Goal: Task Accomplishment & Management: Manage account settings

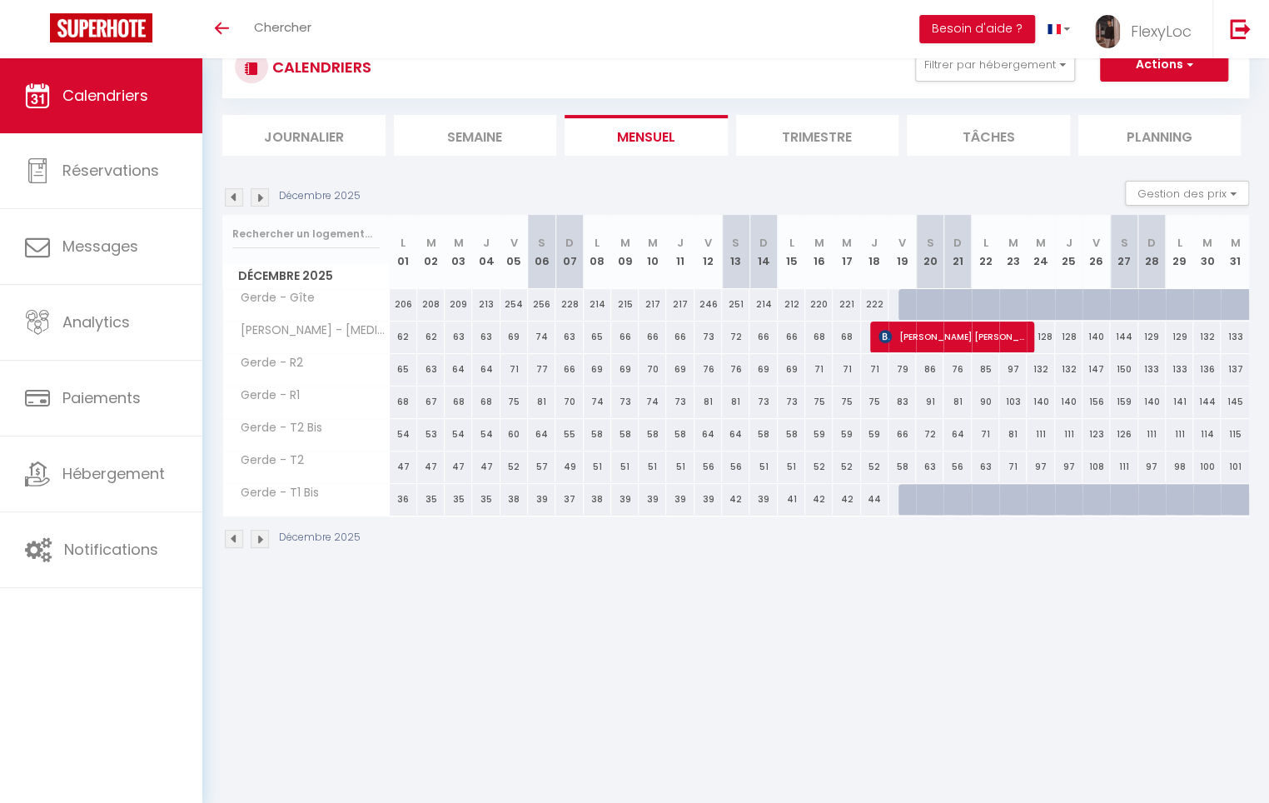
click at [236, 197] on img at bounding box center [234, 197] width 18 height 18
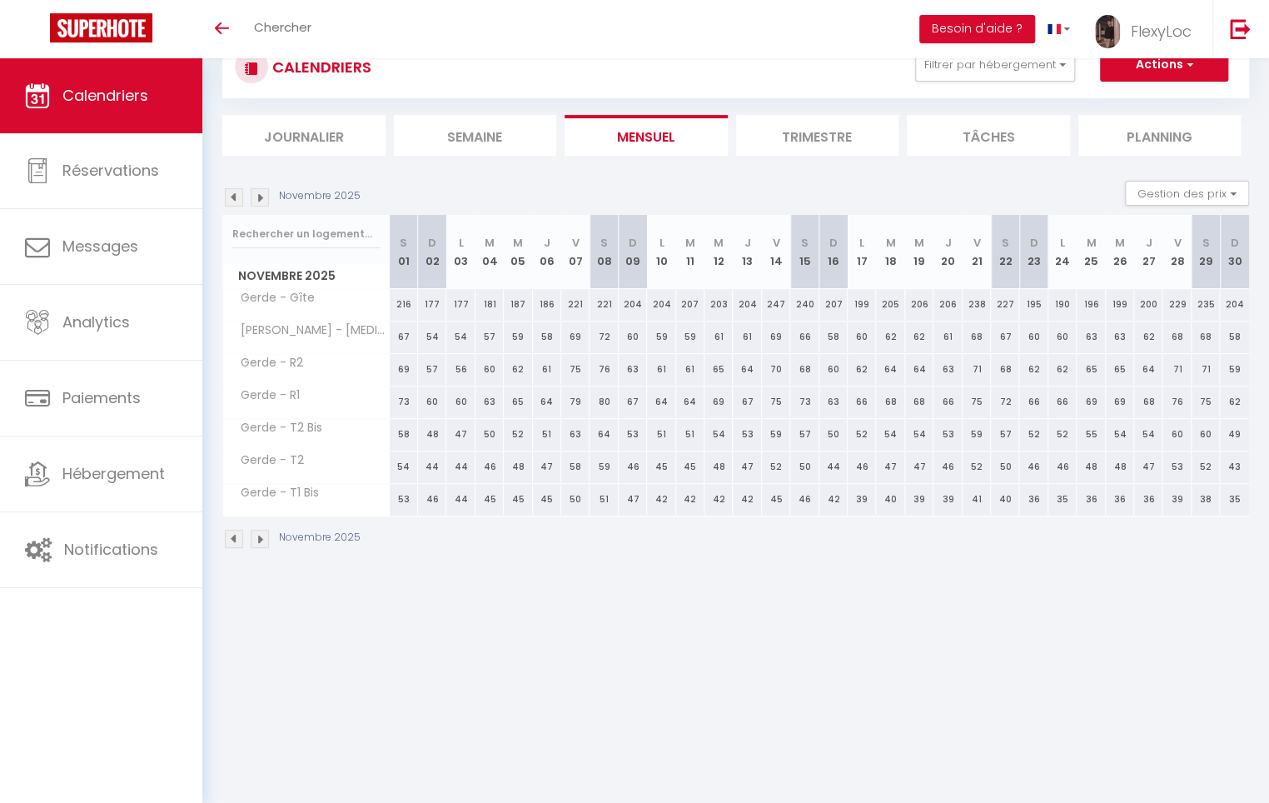
click at [236, 197] on img at bounding box center [234, 197] width 18 height 18
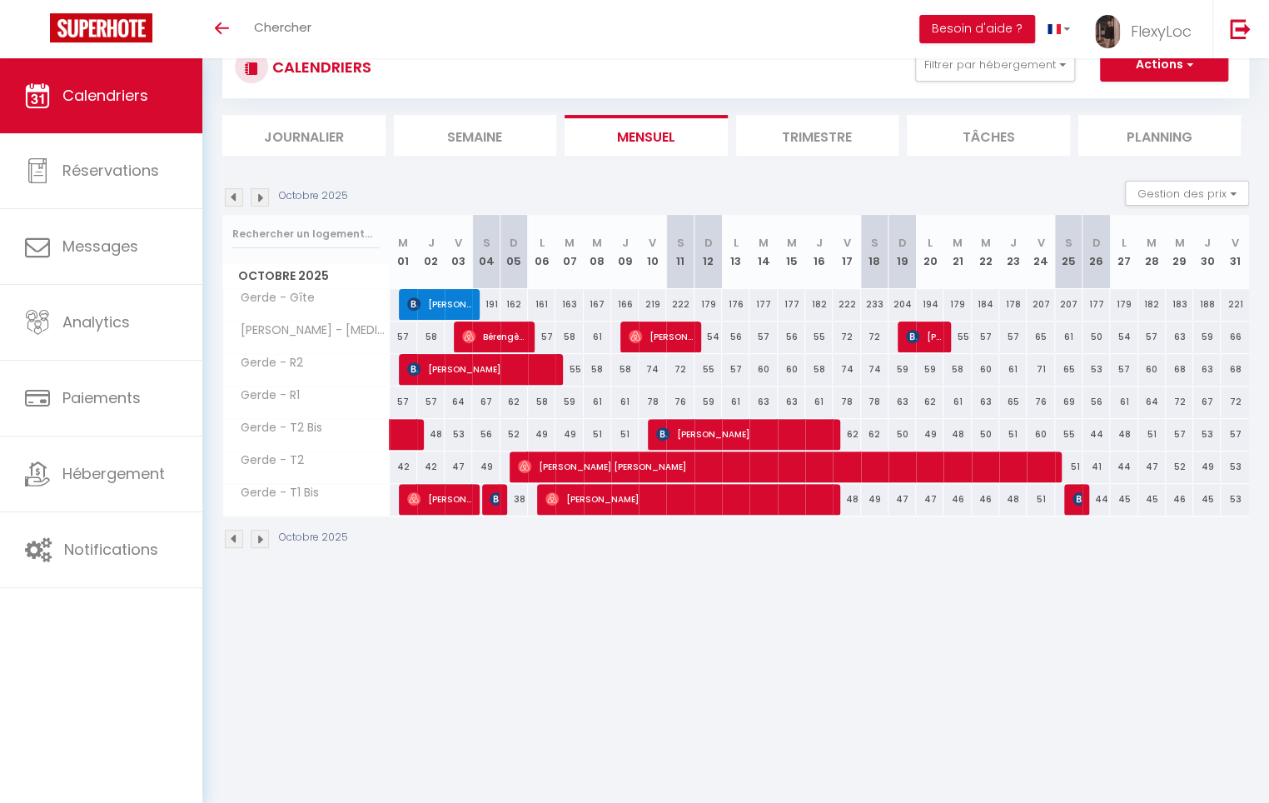
click at [781, 145] on li "Trimestre" at bounding box center [817, 135] width 163 height 41
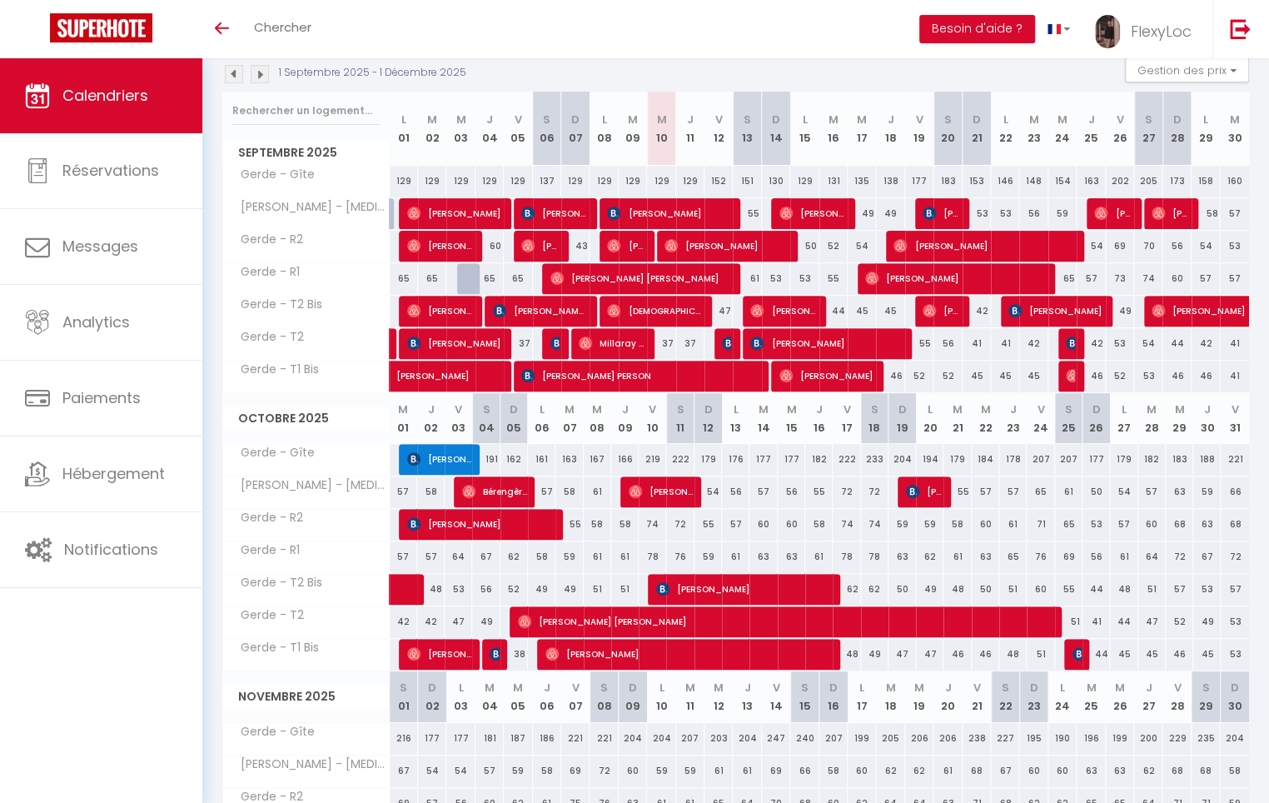
scroll to position [200, 0]
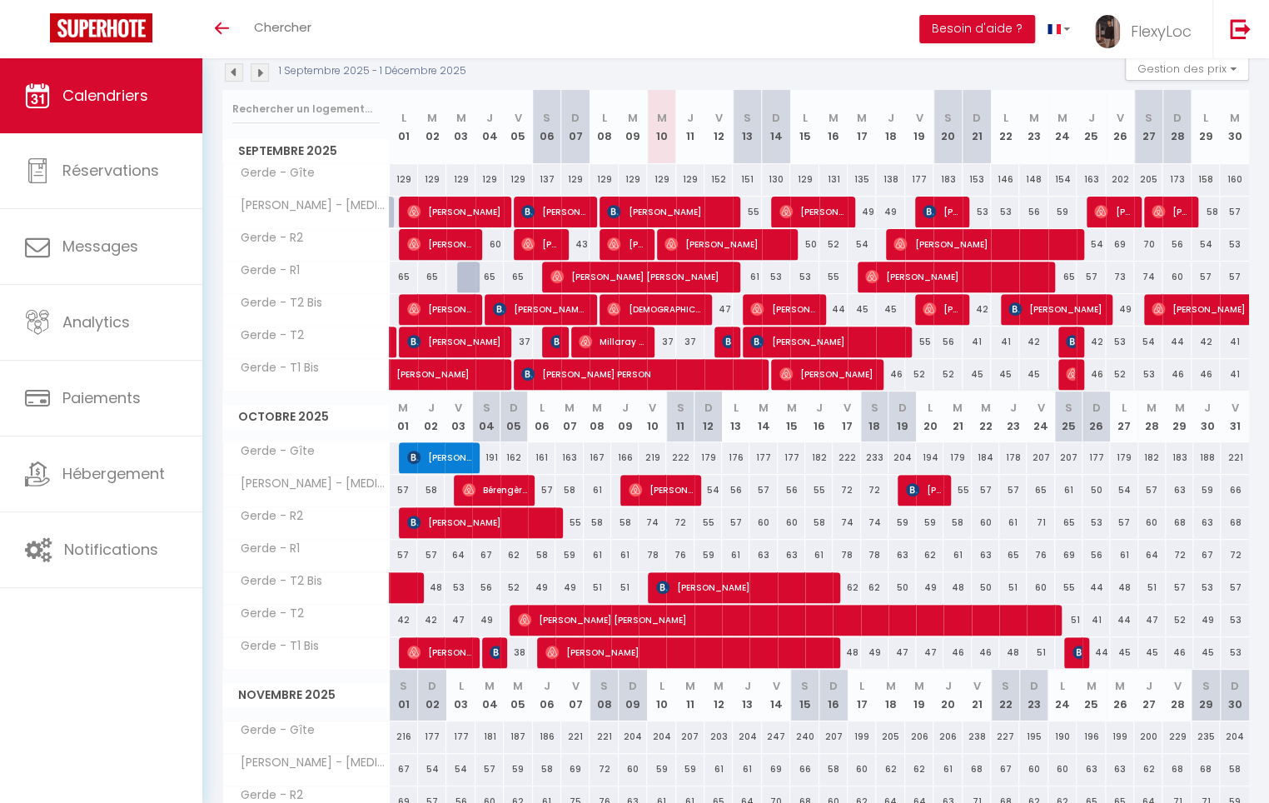
click at [226, 66] on img at bounding box center [234, 72] width 18 height 18
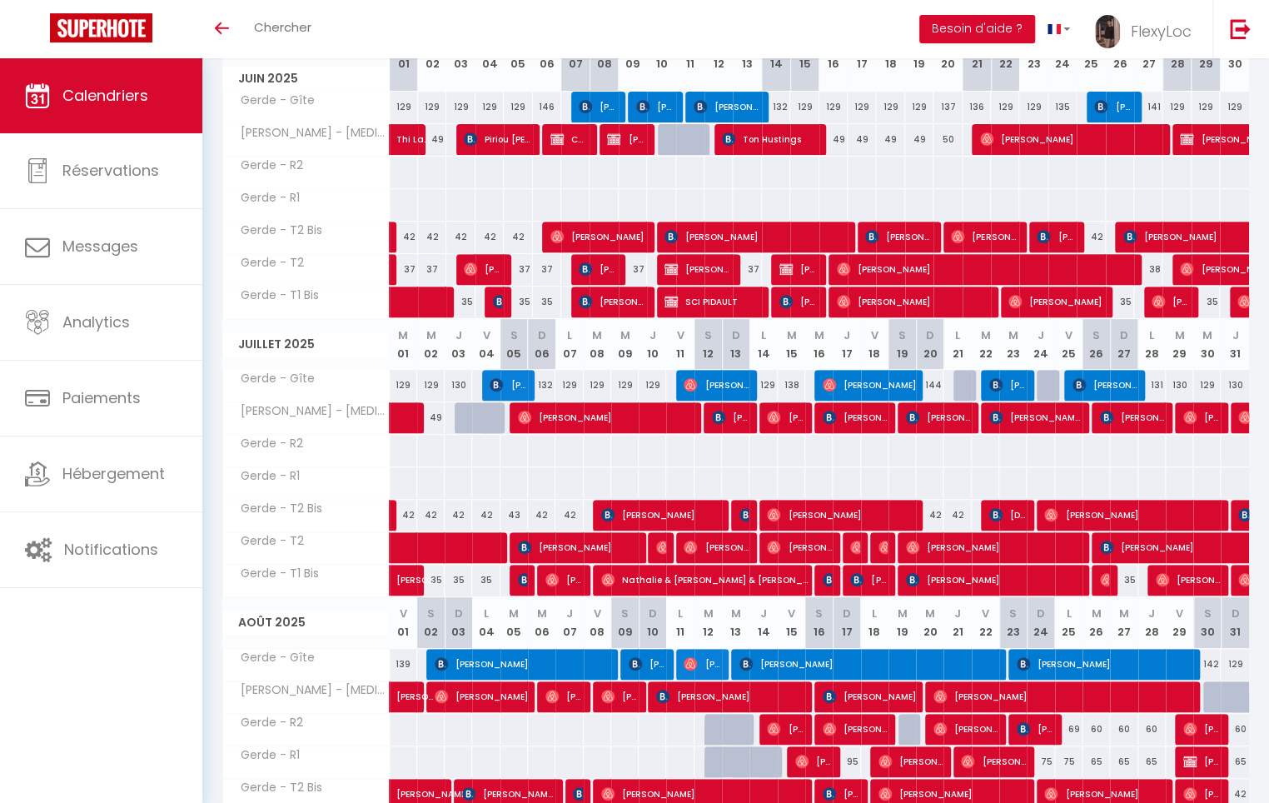
scroll to position [254, 0]
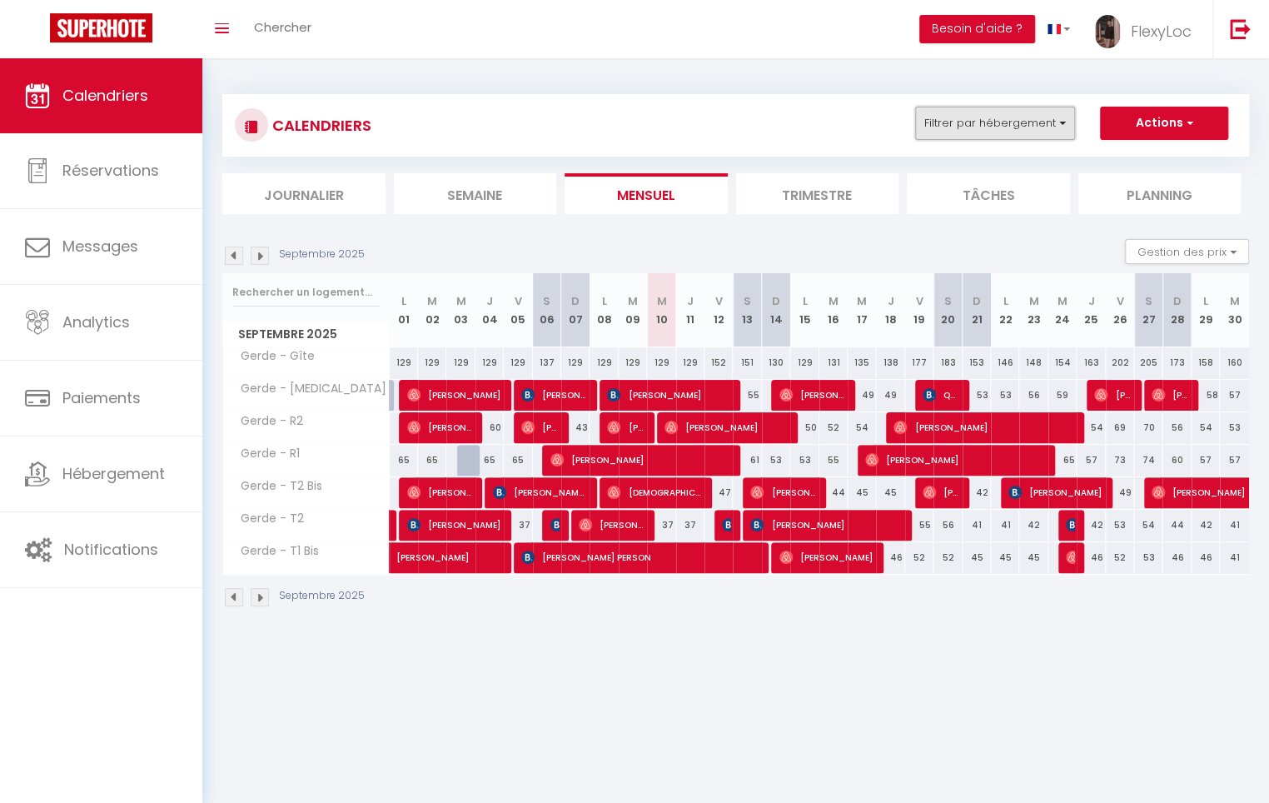
click at [1017, 126] on button "Filtrer par hébergement" at bounding box center [995, 123] width 160 height 33
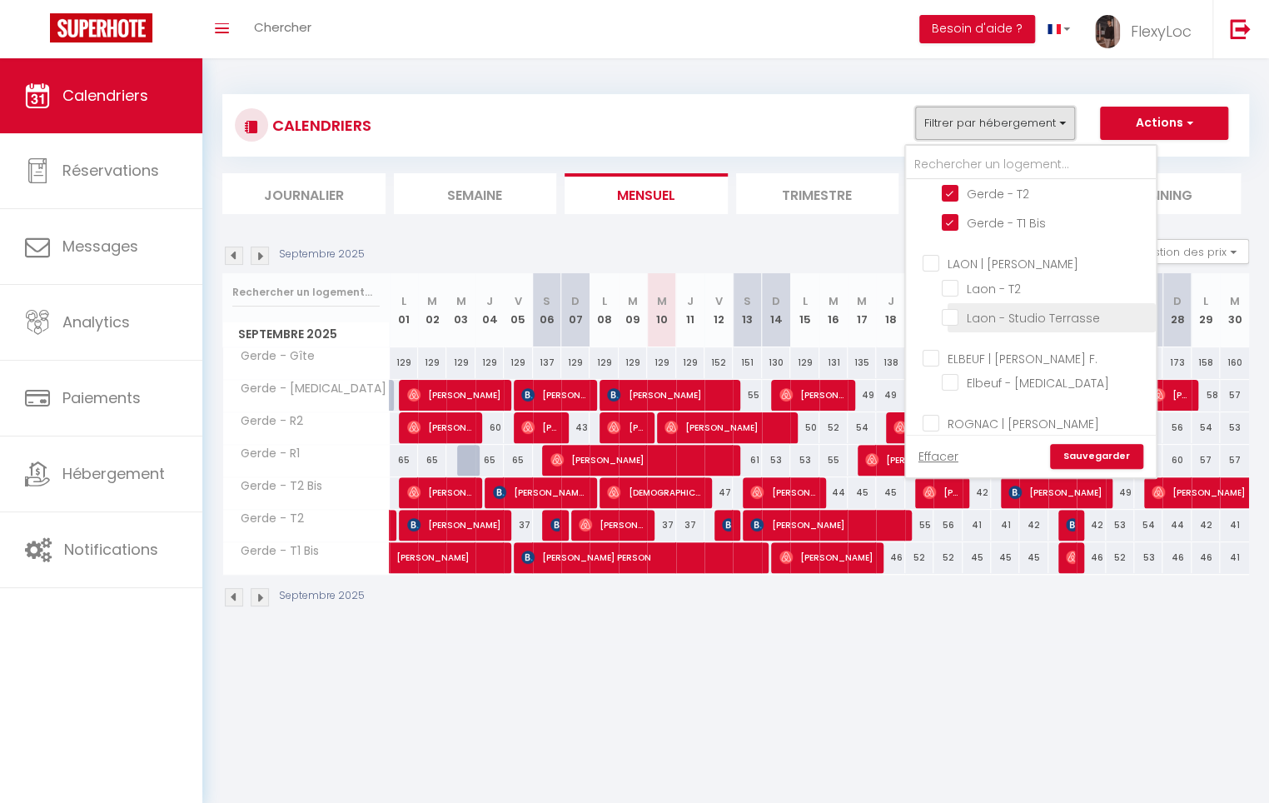
scroll to position [231, 0]
click at [1002, 302] on input "ELBEUF | [PERSON_NAME]" at bounding box center [1048, 301] width 250 height 17
checkbox input "true"
checkbox input "false"
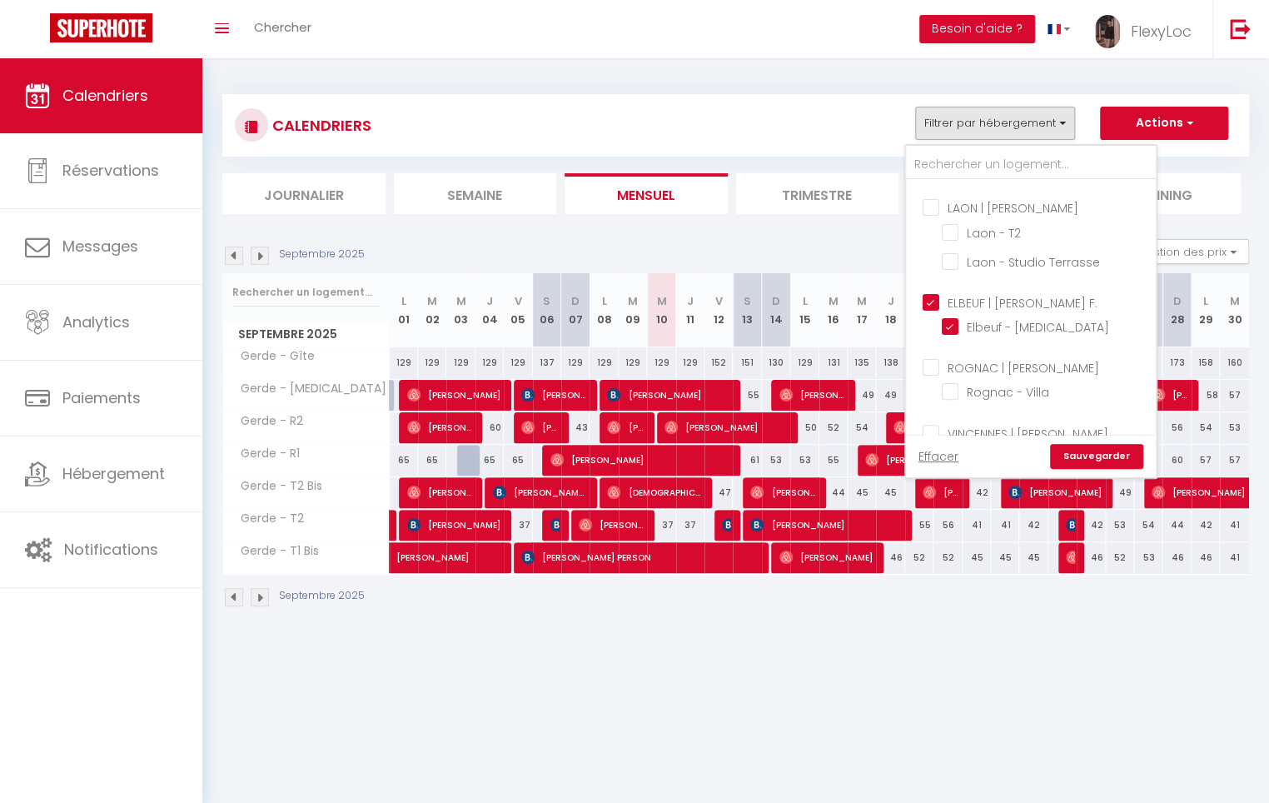
checkbox input "false"
checkbox input "true"
checkbox input "false"
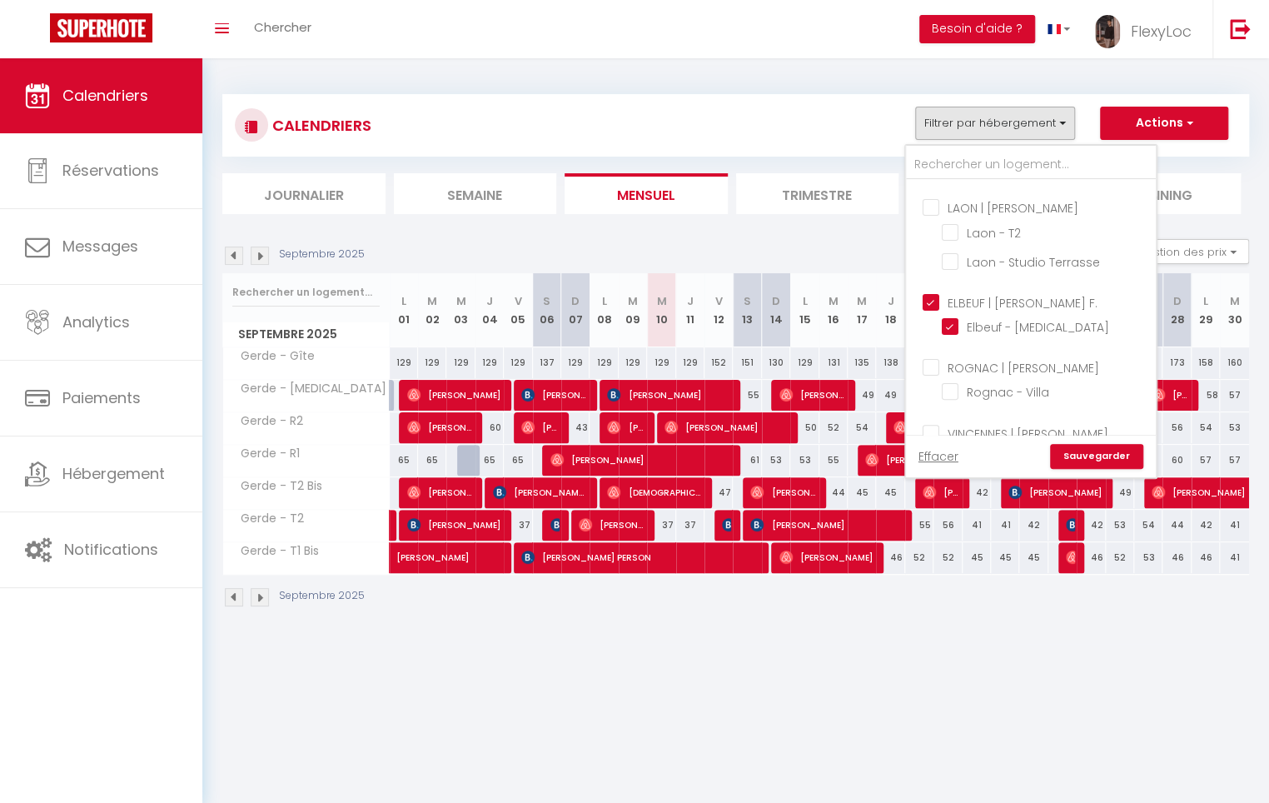
checkbox input "false"
click at [1110, 450] on link "Sauvegarder" at bounding box center [1096, 456] width 93 height 25
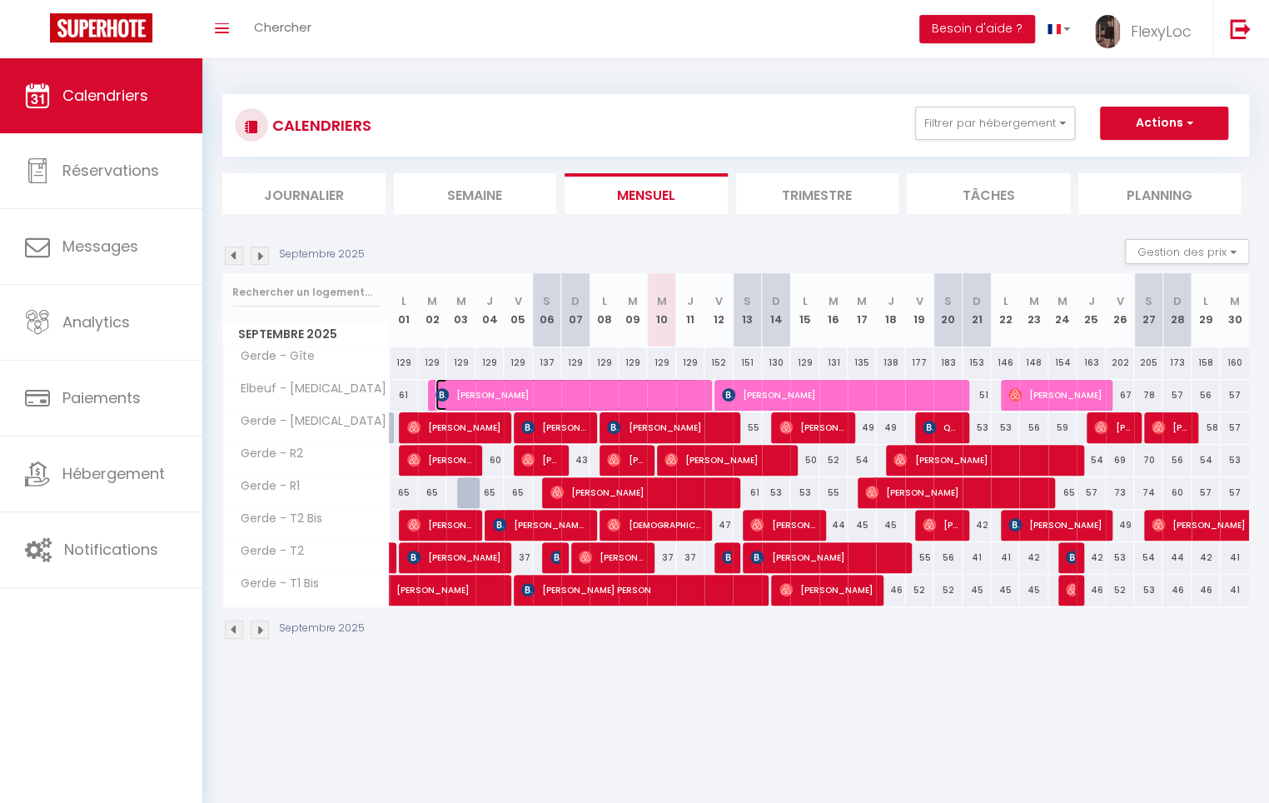
click at [542, 398] on span "Weiwu Lu" at bounding box center [568, 395] width 264 height 32
select select "OK"
select select "0"
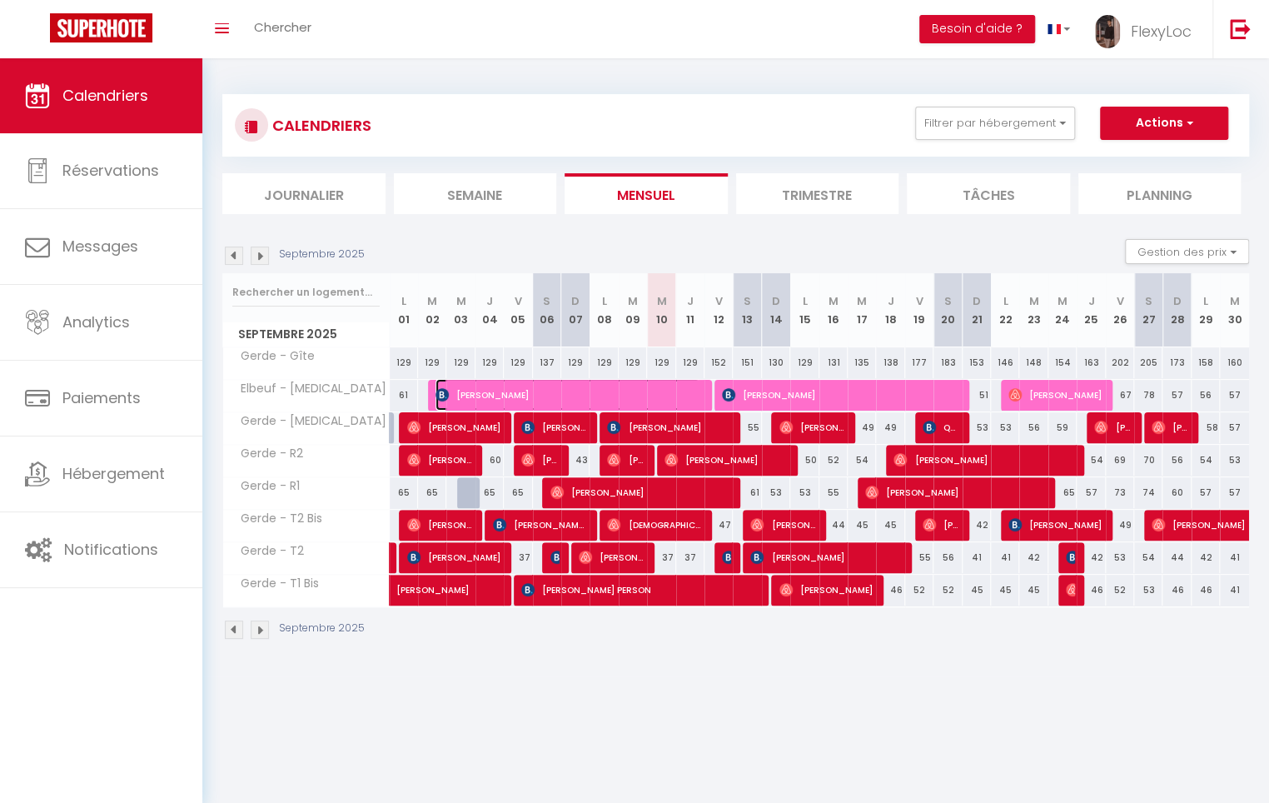
select select "1"
select select
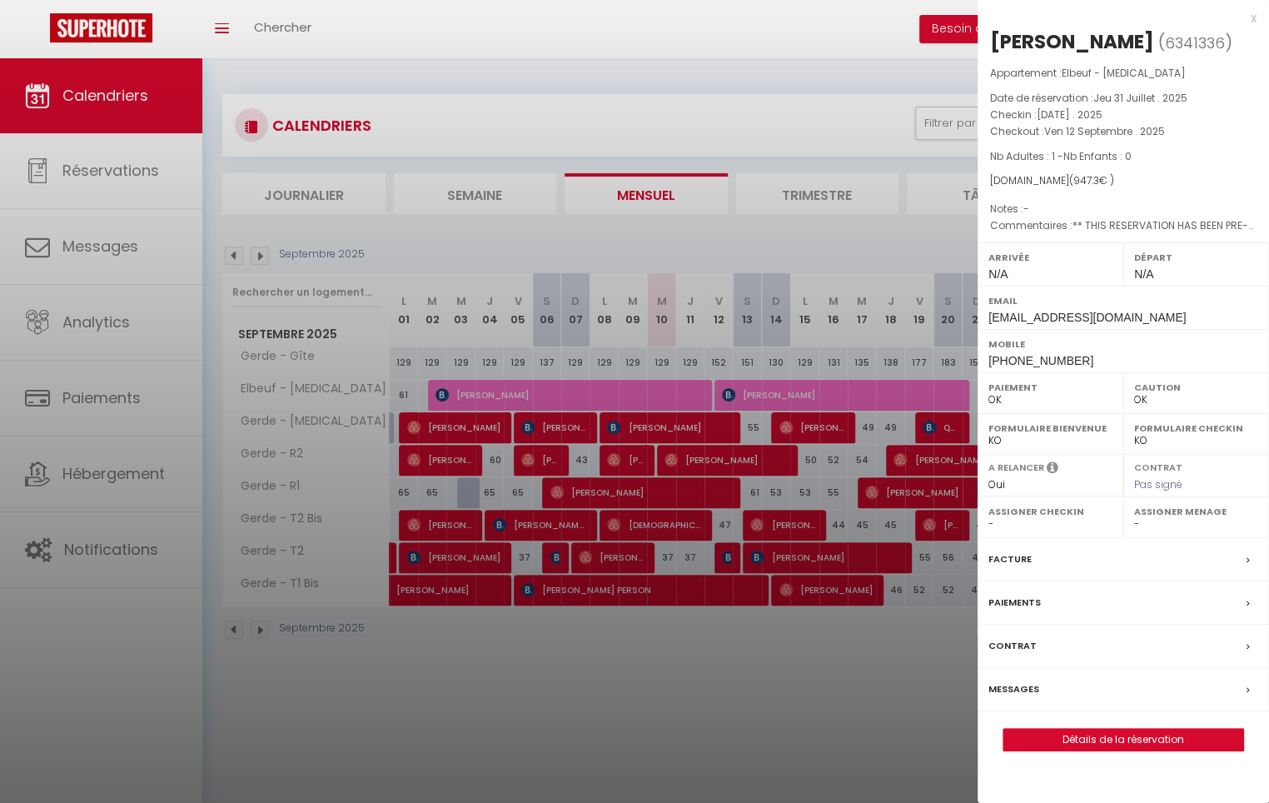
click at [1255, 18] on div "x" at bounding box center [1117, 18] width 279 height 20
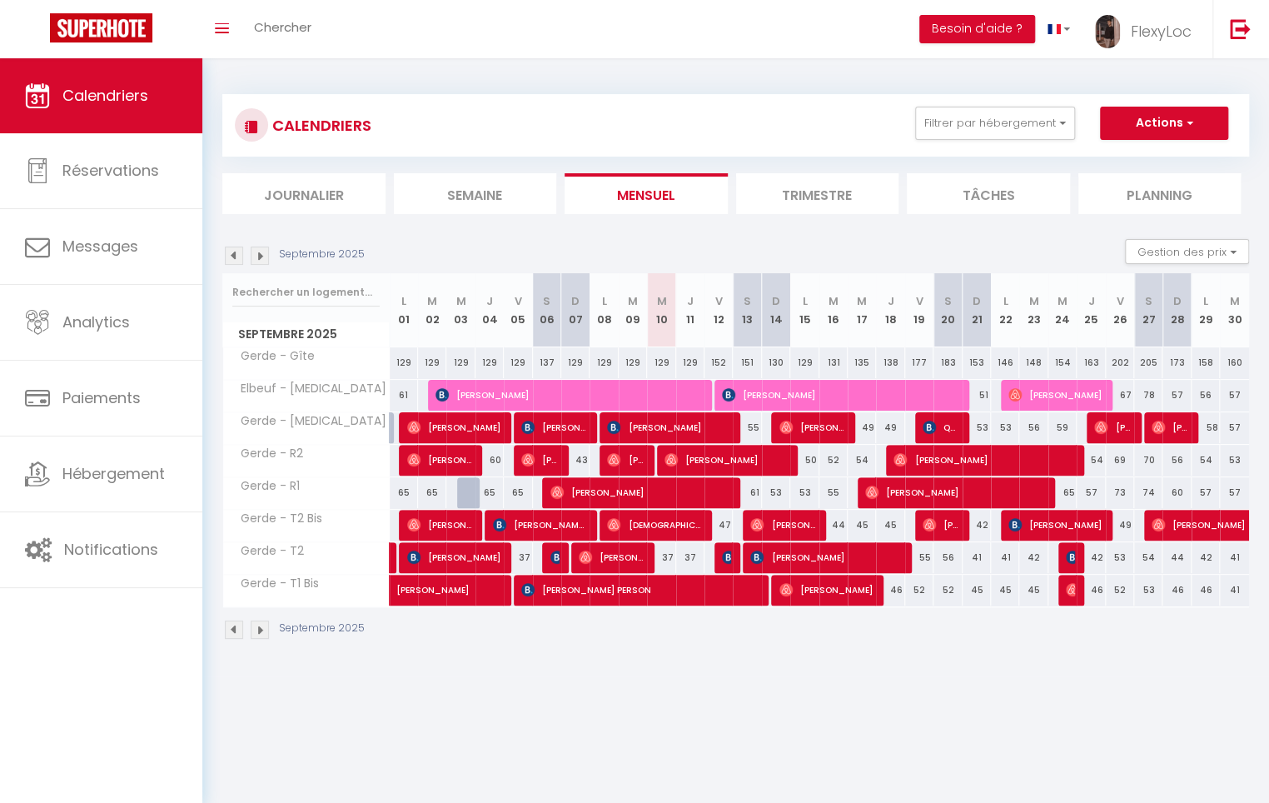
click at [262, 256] on img at bounding box center [260, 256] width 18 height 18
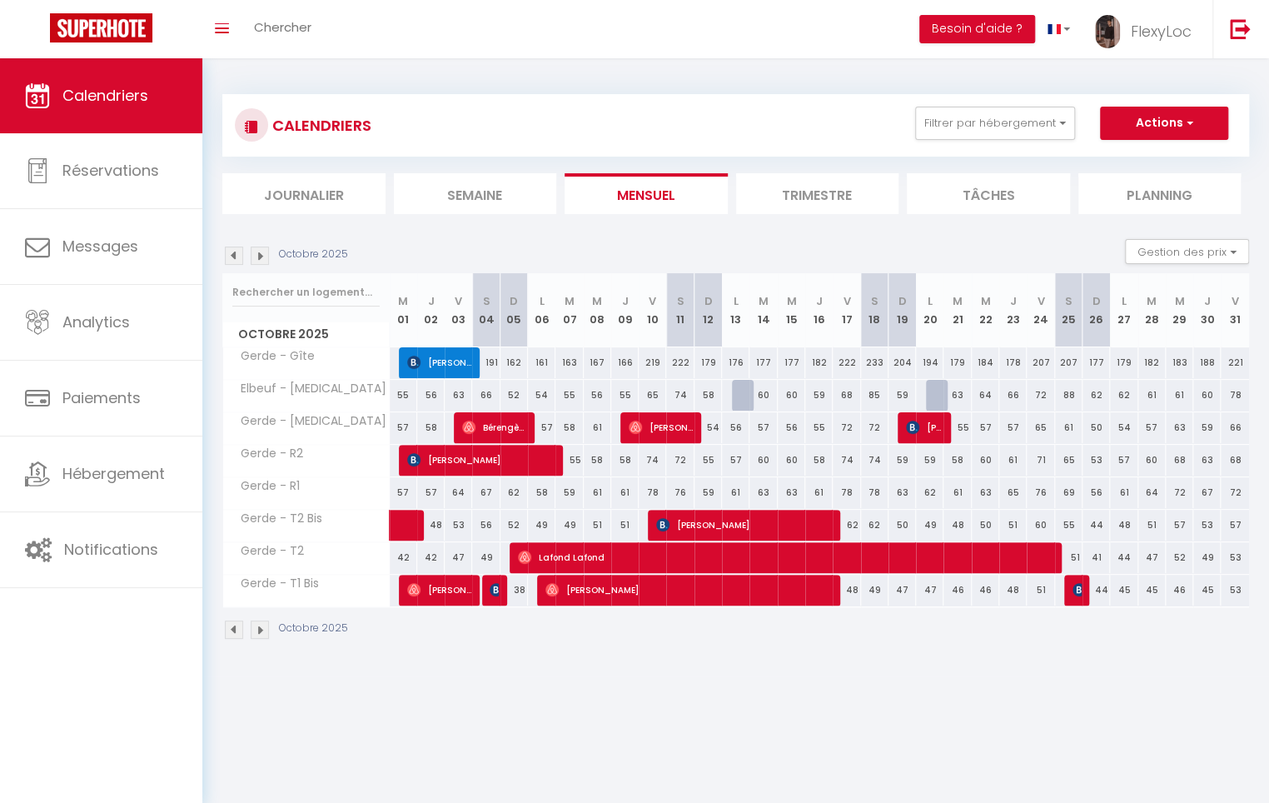
click at [241, 255] on img at bounding box center [234, 256] width 18 height 18
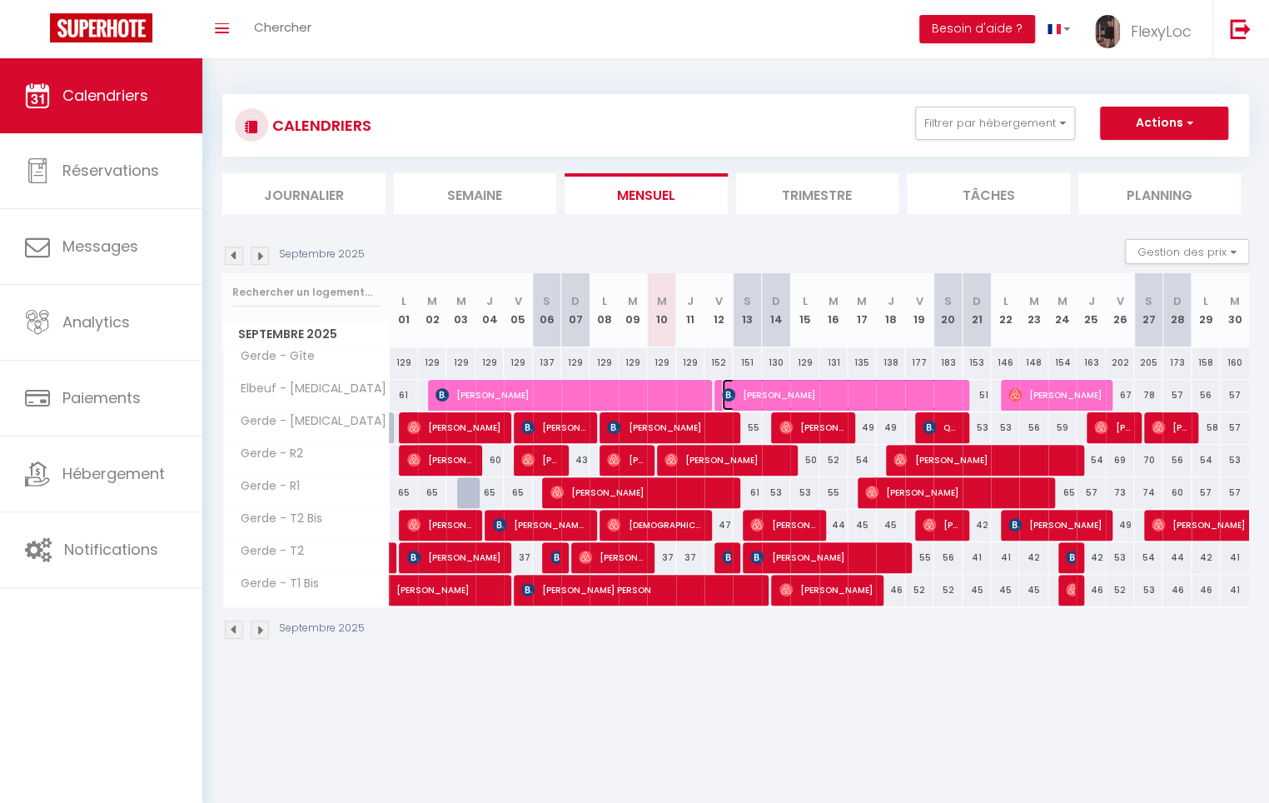
click at [770, 393] on span "yin liu" at bounding box center [840, 395] width 236 height 32
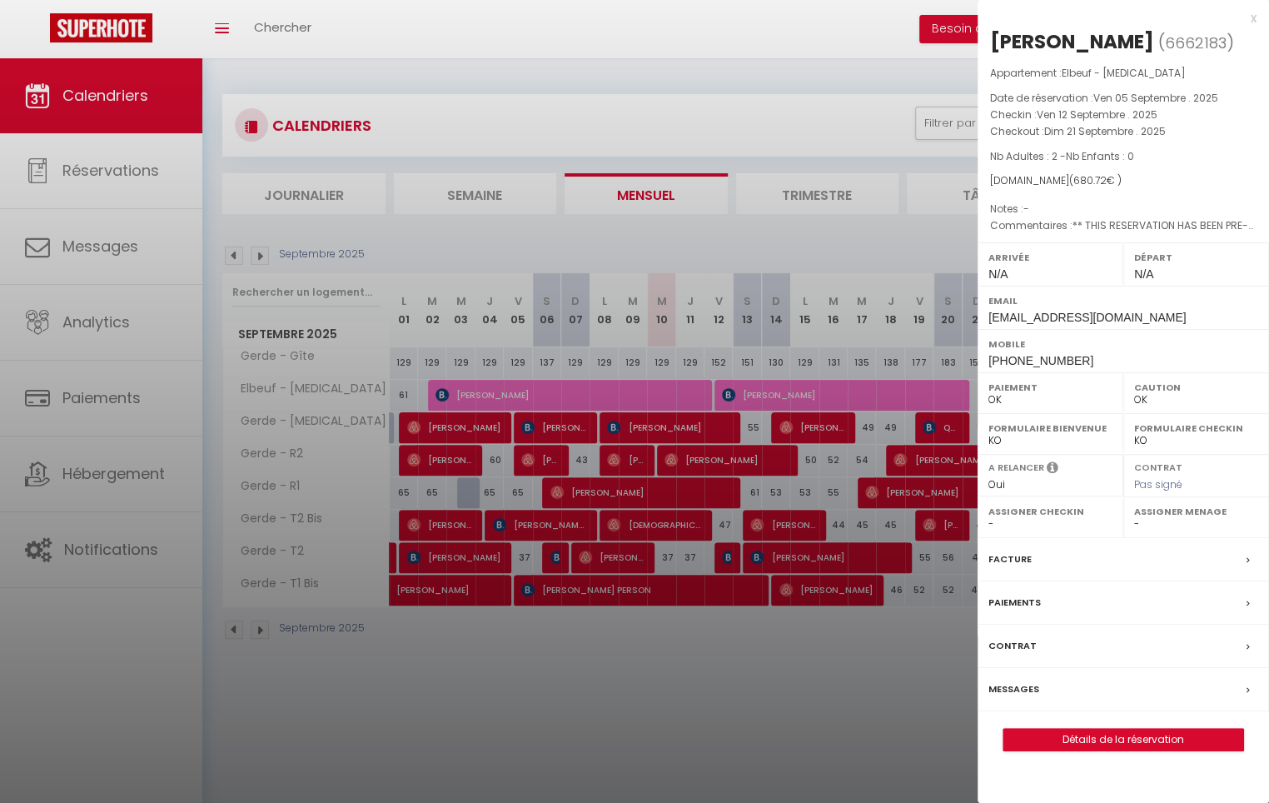
click at [1254, 17] on div "x" at bounding box center [1117, 18] width 279 height 20
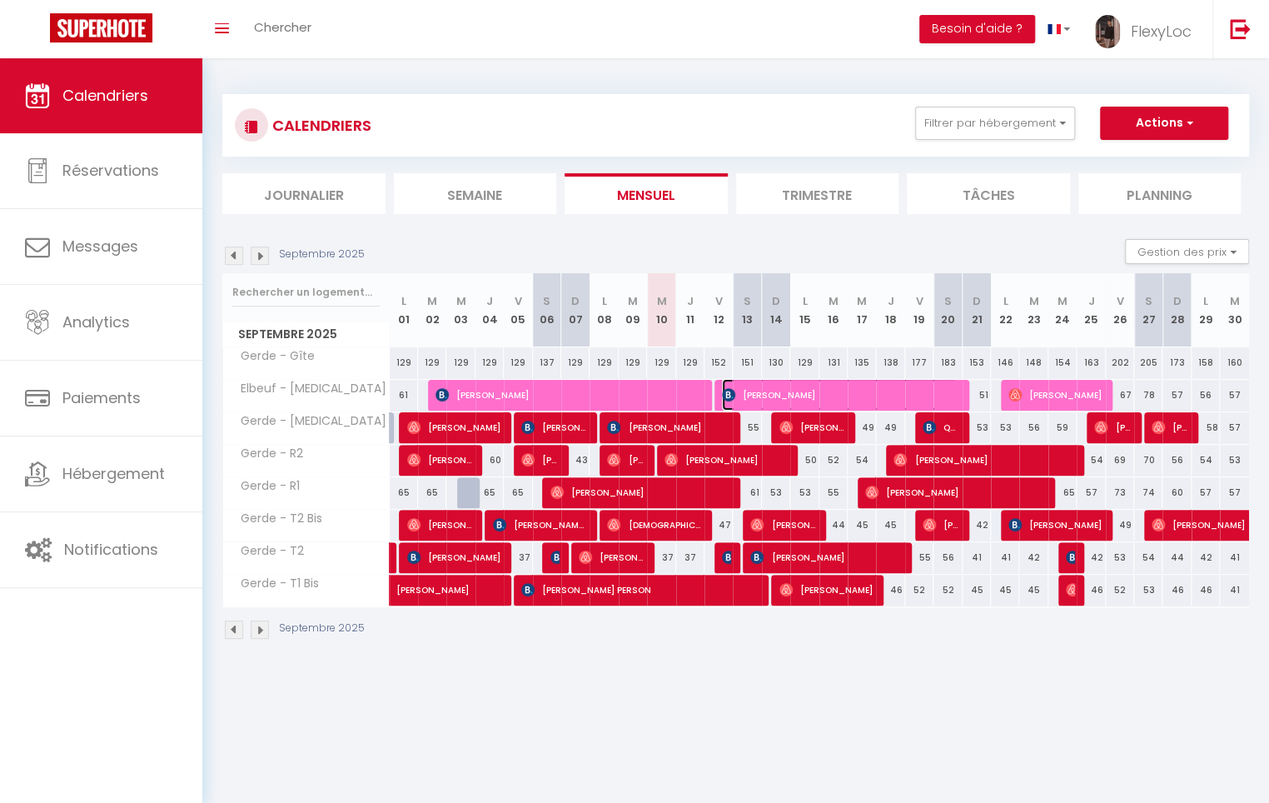
click at [770, 390] on span "yin liu" at bounding box center [840, 395] width 236 height 32
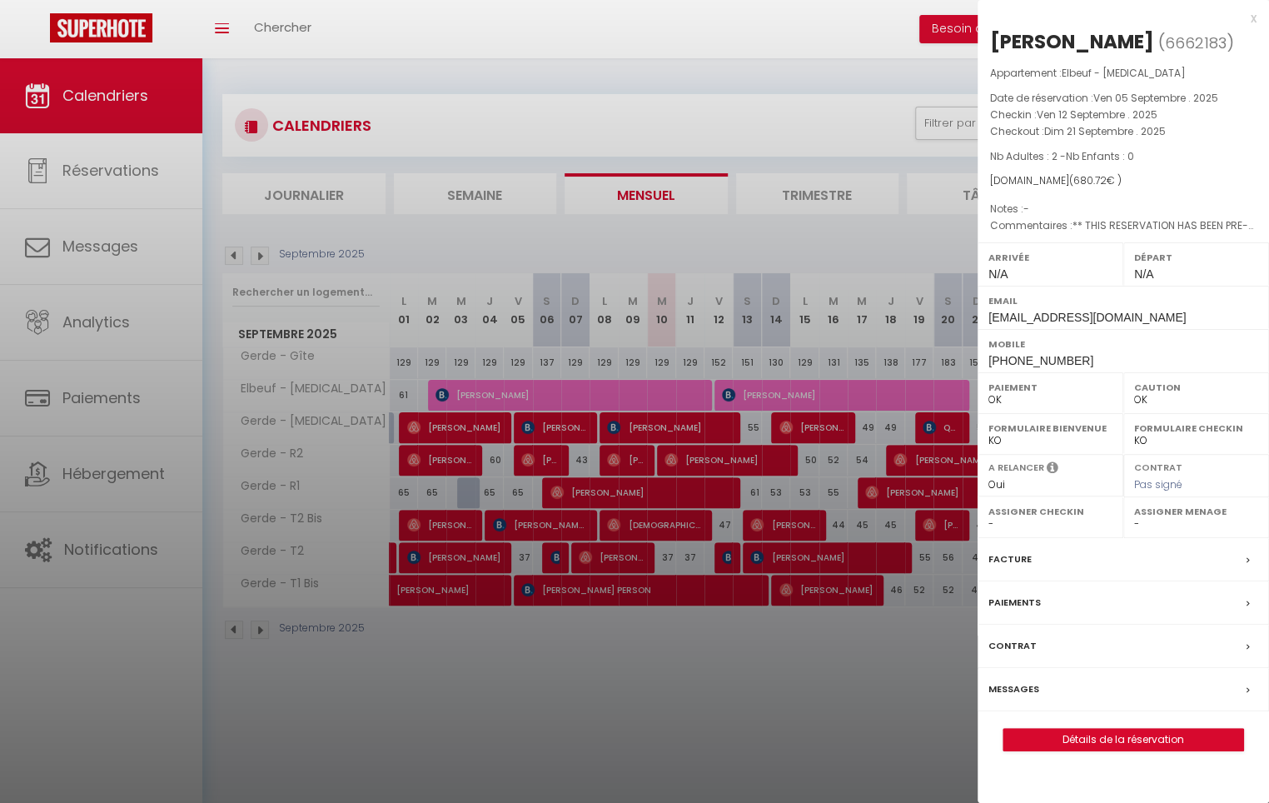
click at [1249, 18] on div "x" at bounding box center [1117, 18] width 279 height 20
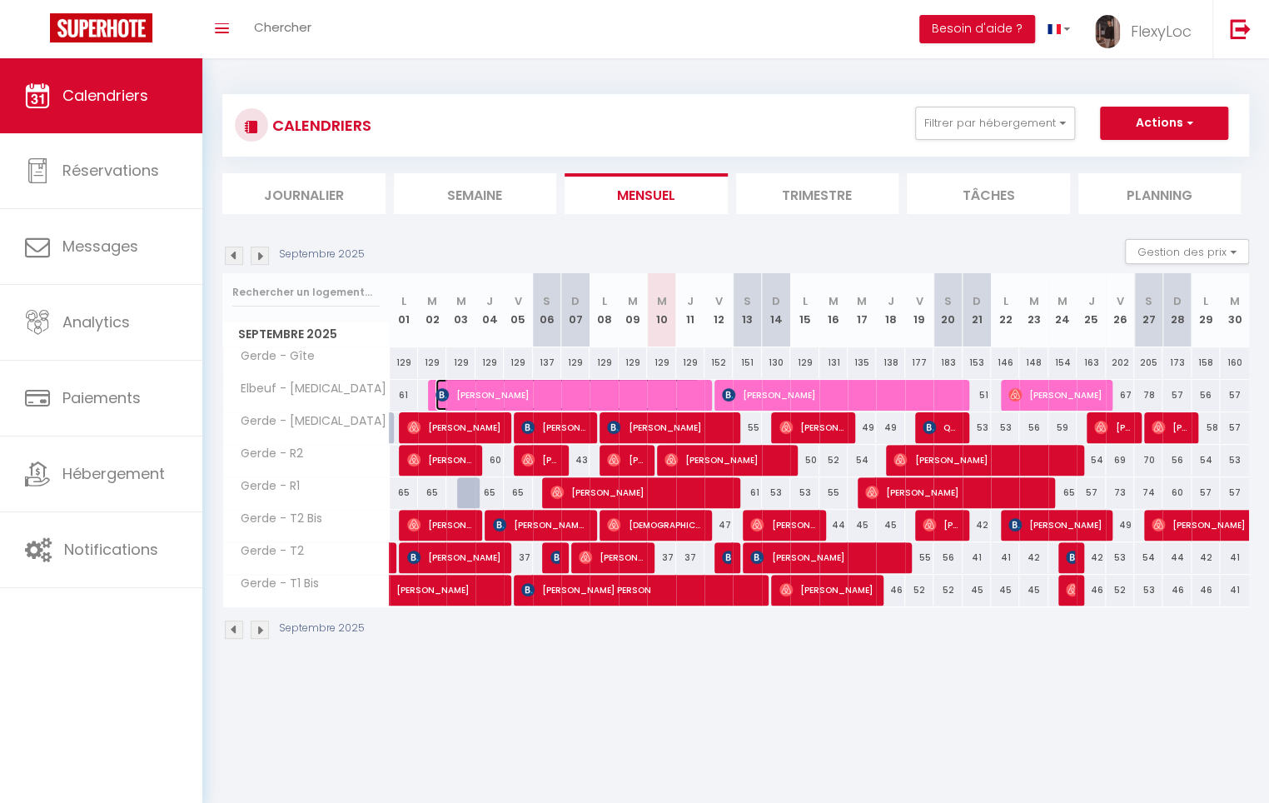
click at [622, 401] on span "Weiwu Lu" at bounding box center [568, 395] width 264 height 32
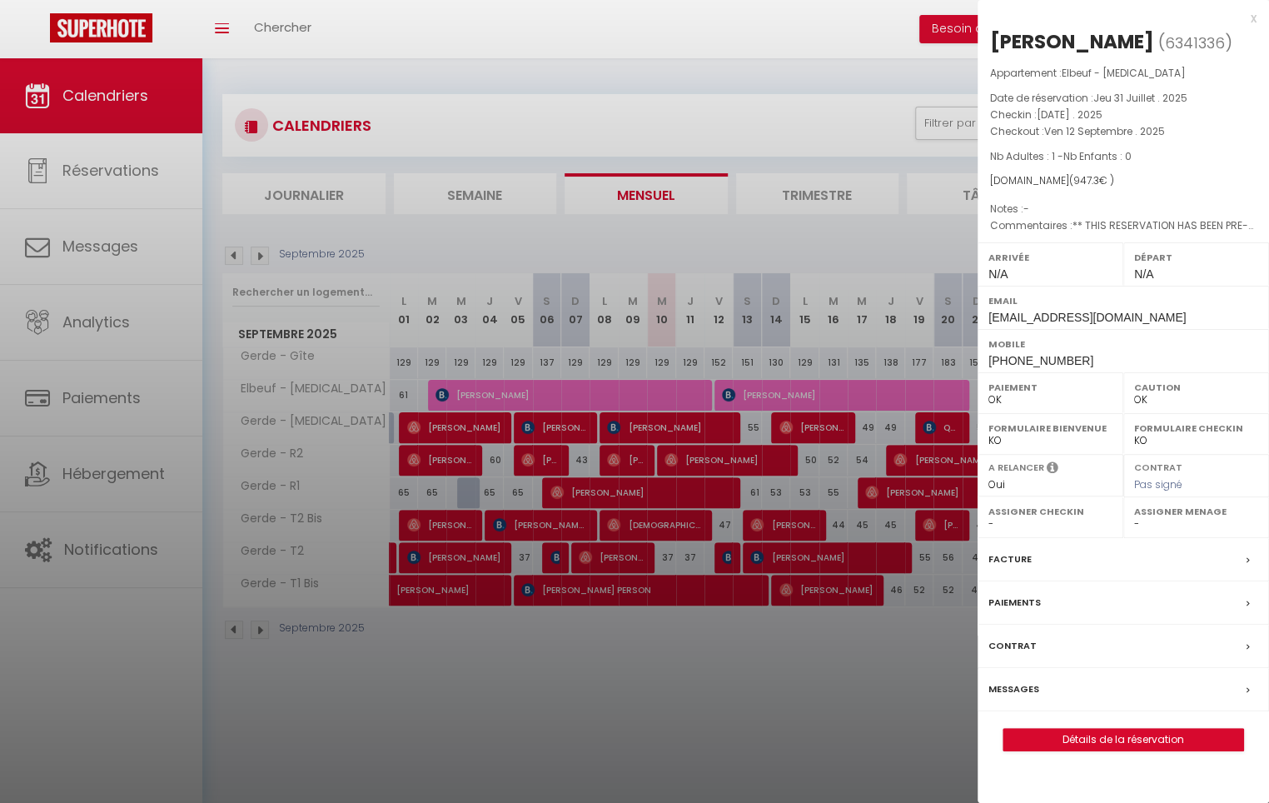
click at [808, 411] on div at bounding box center [634, 401] width 1269 height 803
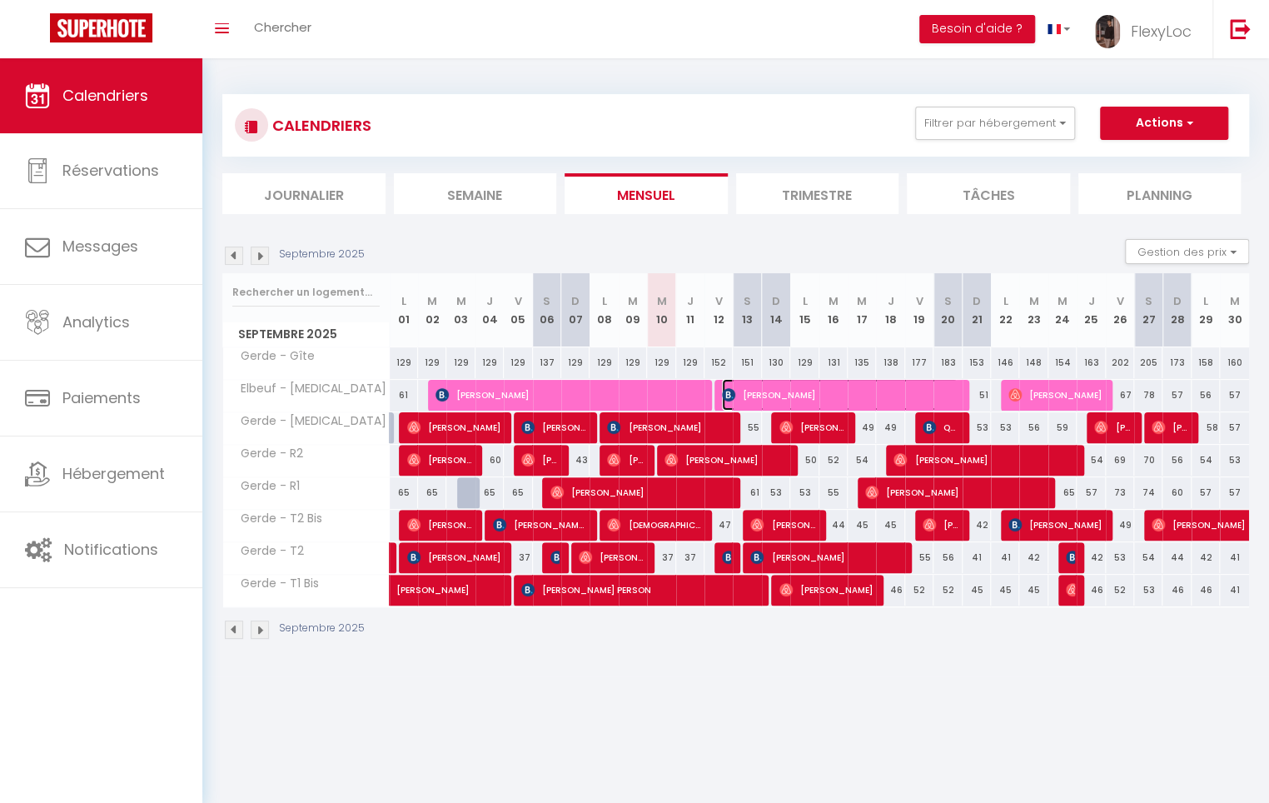
click at [805, 399] on span "yin liu" at bounding box center [840, 395] width 236 height 32
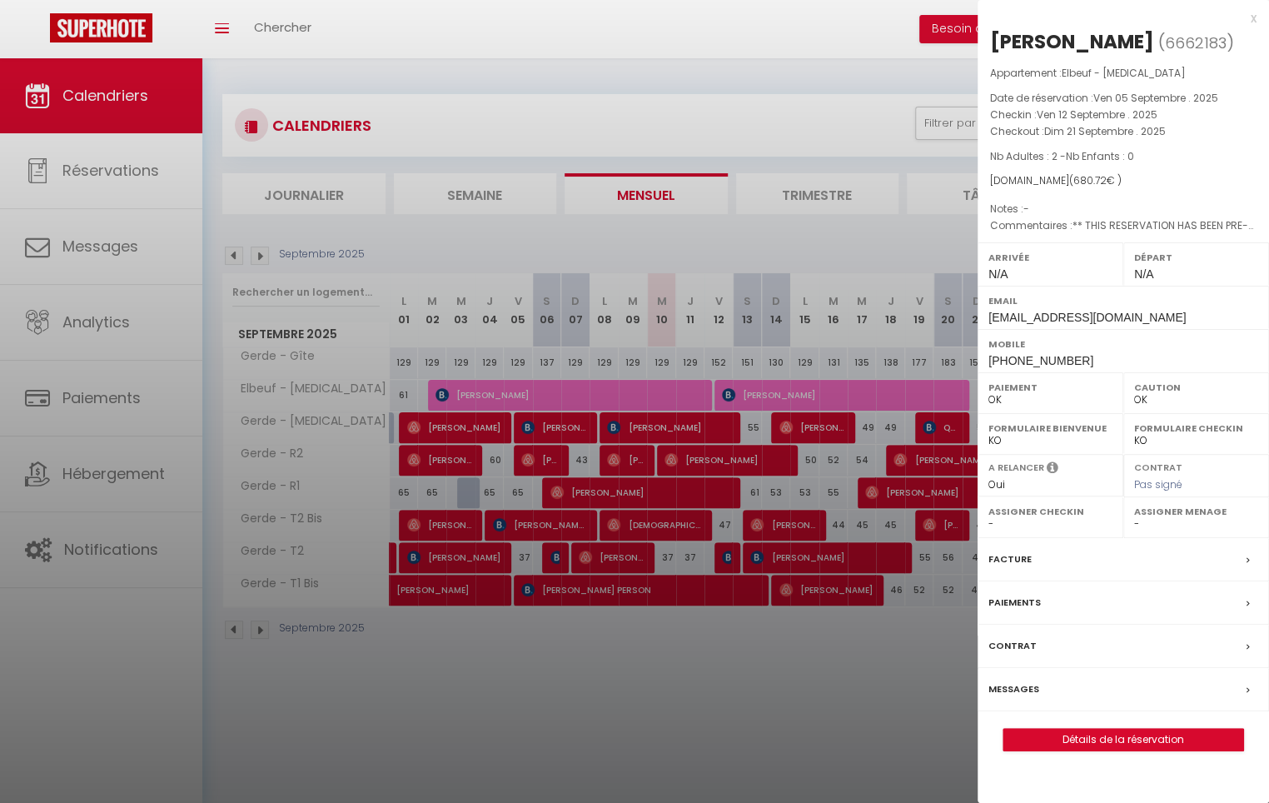
click at [1257, 15] on div "x yin liu ( 6662183 ) Appartement : Elbeuf - T3 Date de réservation : Ven 05 Se…" at bounding box center [1124, 388] width 292 height 776
click at [1254, 17] on div "x" at bounding box center [1117, 18] width 279 height 20
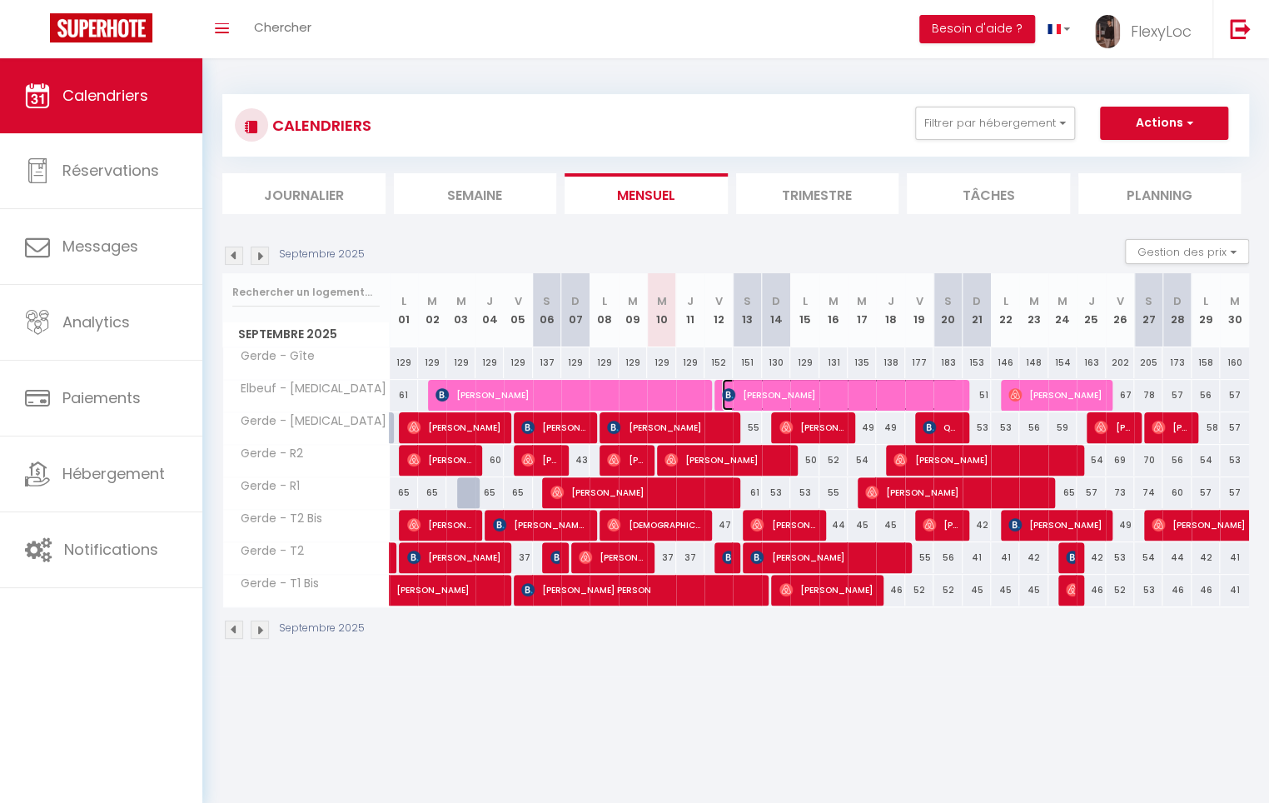
click at [775, 401] on span "yin liu" at bounding box center [840, 395] width 236 height 32
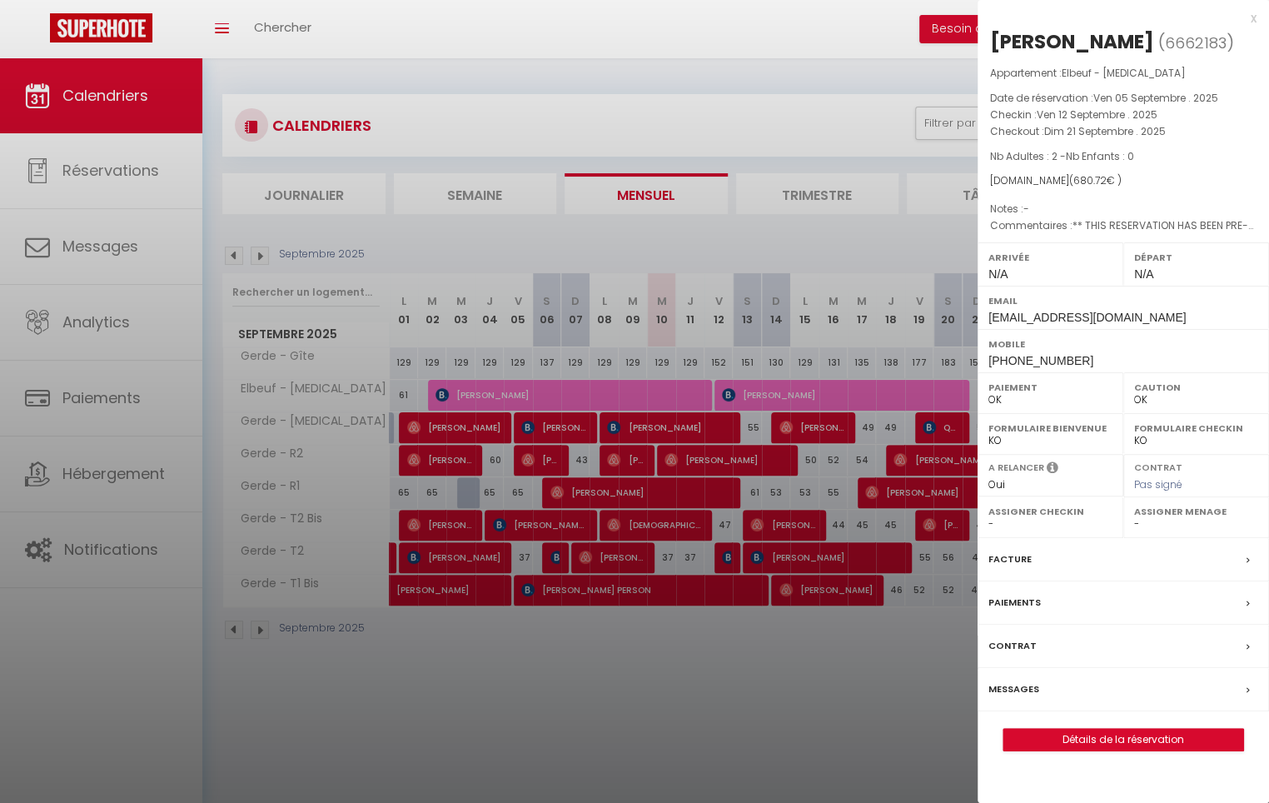
click at [773, 396] on div at bounding box center [634, 401] width 1269 height 803
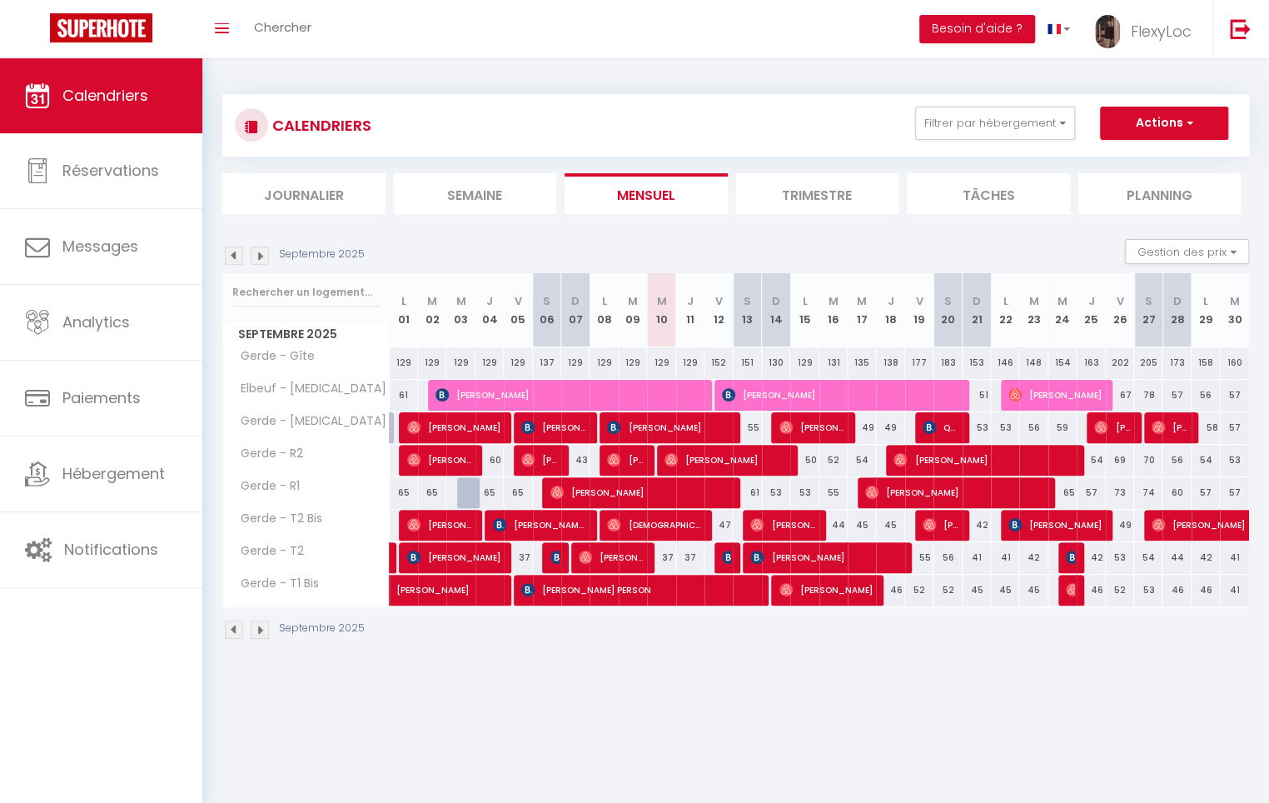
click at [258, 252] on img at bounding box center [260, 256] width 18 height 18
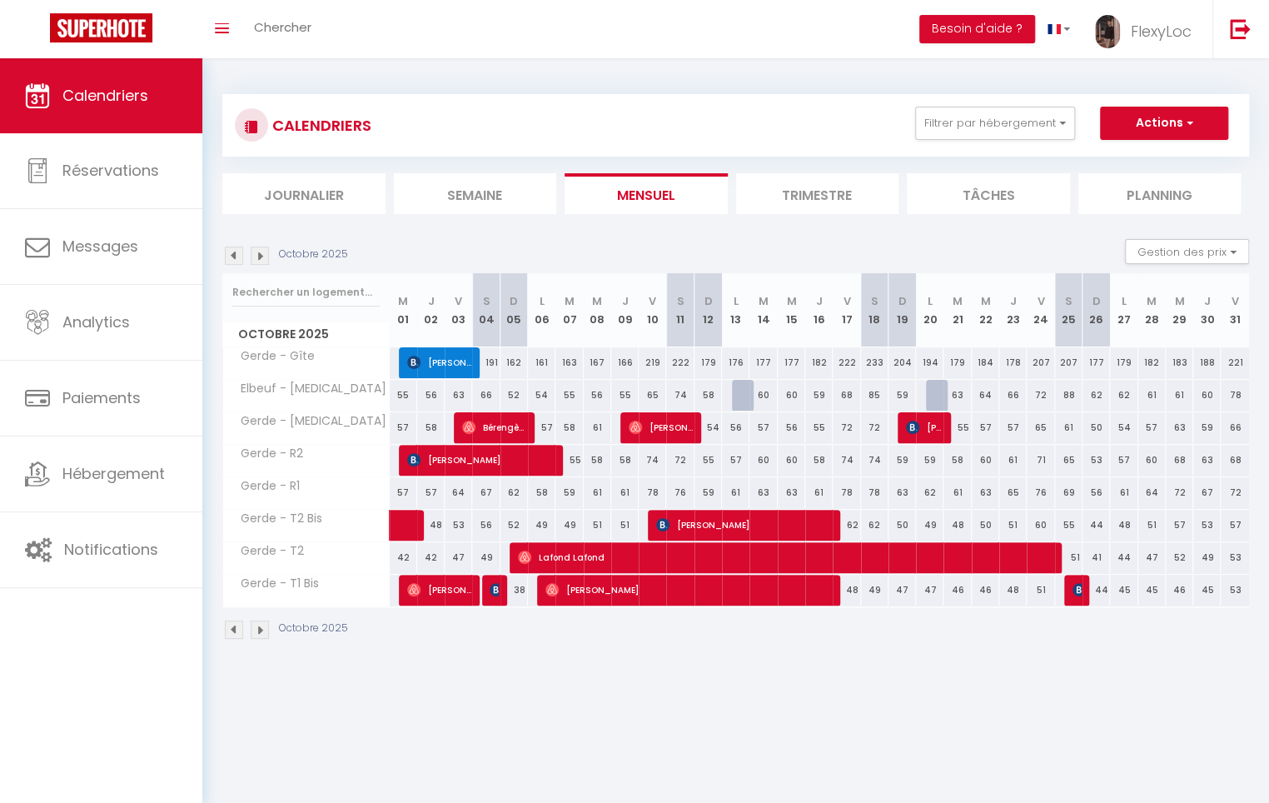
click at [239, 255] on img at bounding box center [234, 256] width 18 height 18
